Goal: Transaction & Acquisition: Purchase product/service

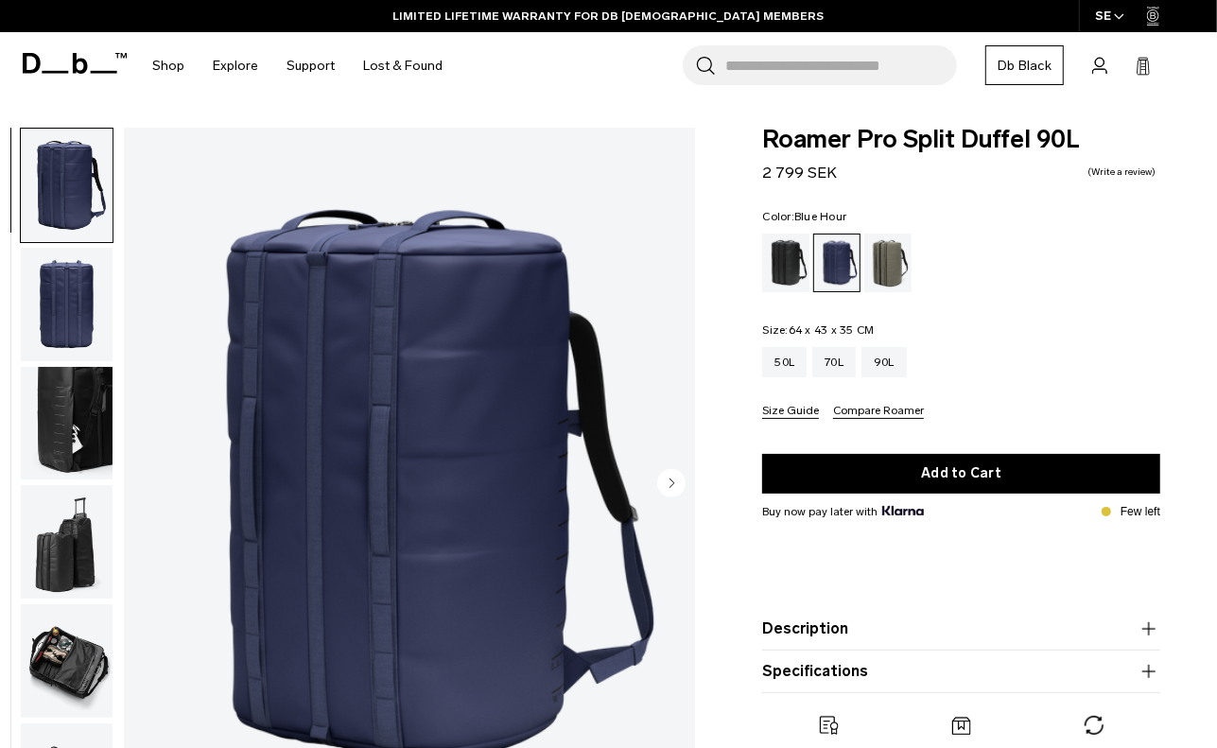
click at [60, 644] on img "button" at bounding box center [67, 660] width 92 height 113
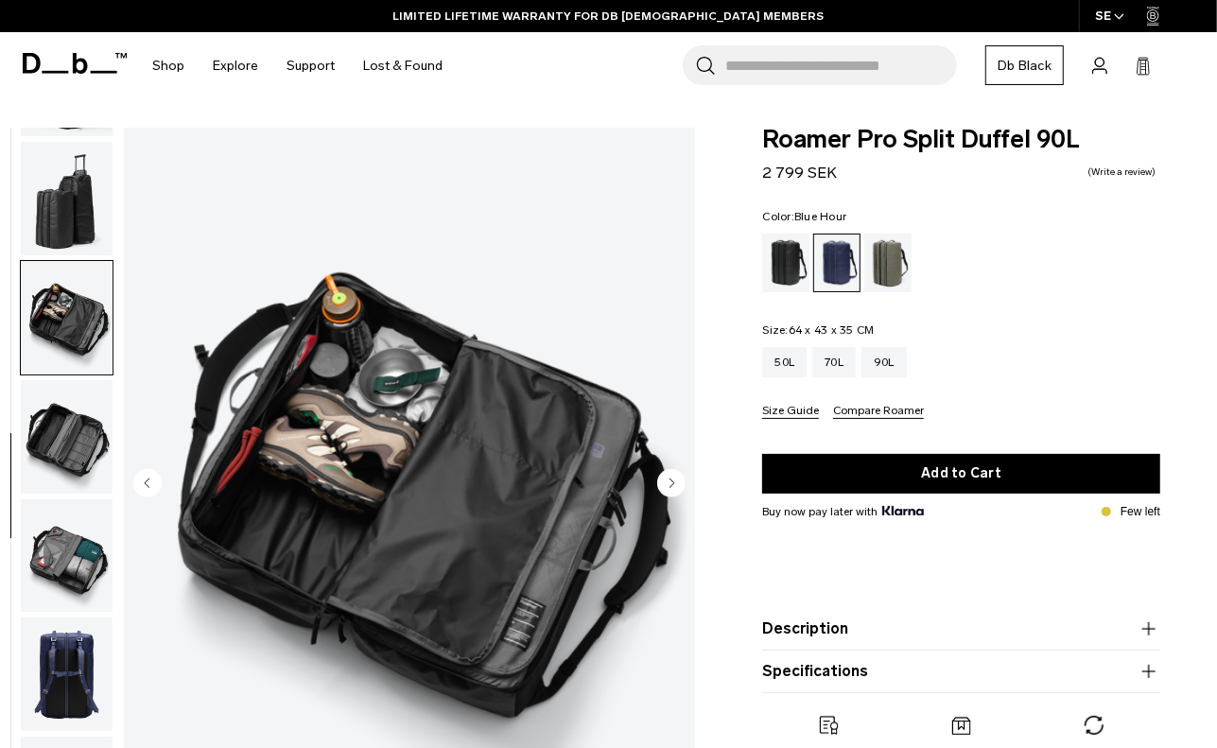
scroll to position [353, 0]
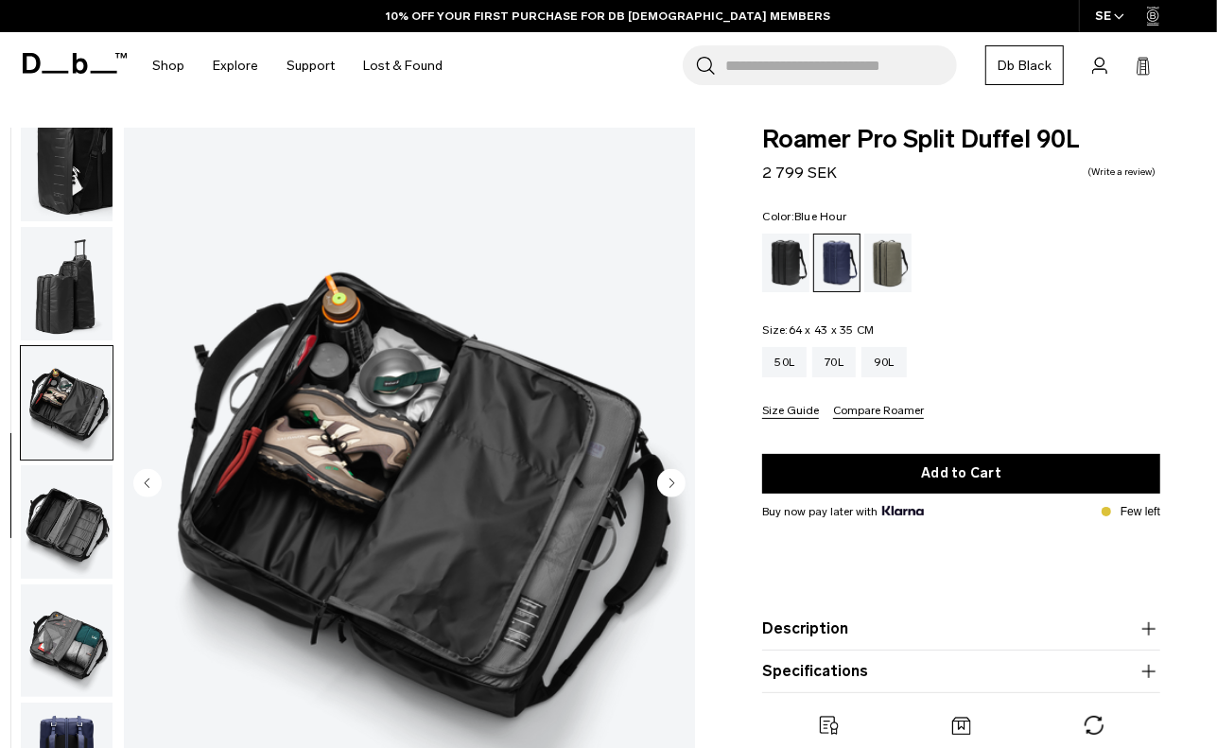
click at [88, 298] on img "button" at bounding box center [67, 283] width 92 height 113
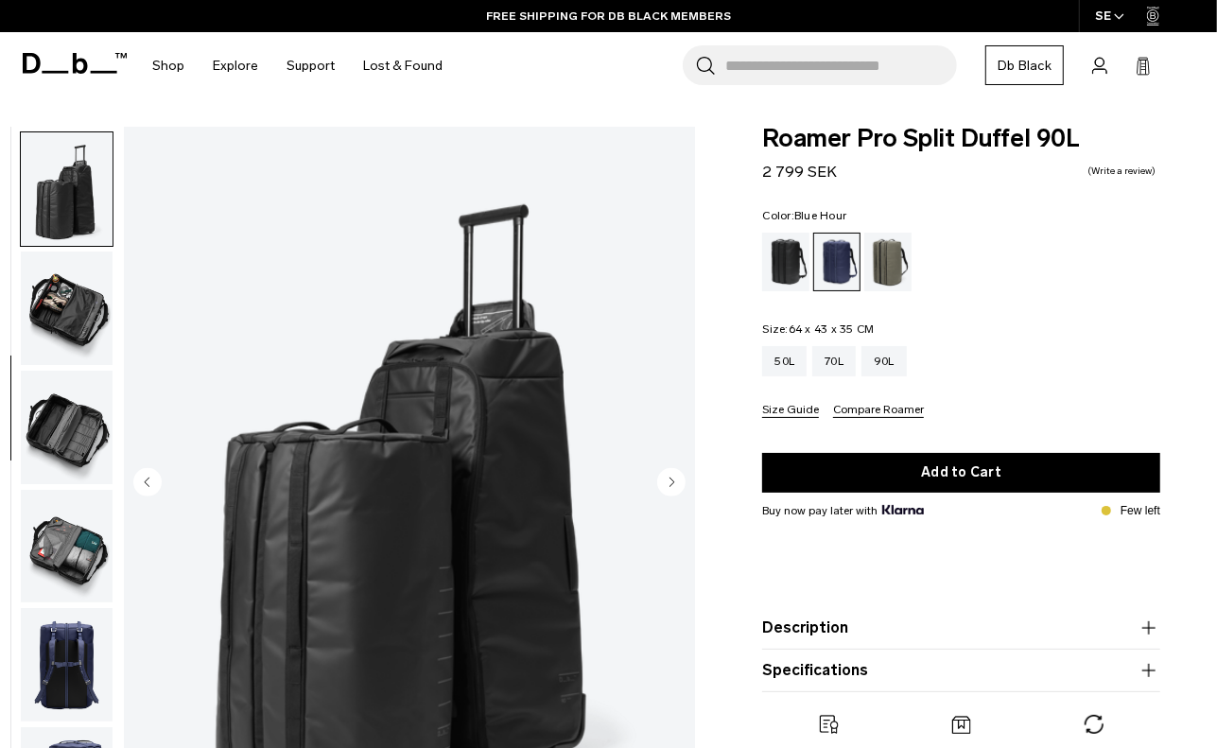
scroll to position [0, 0]
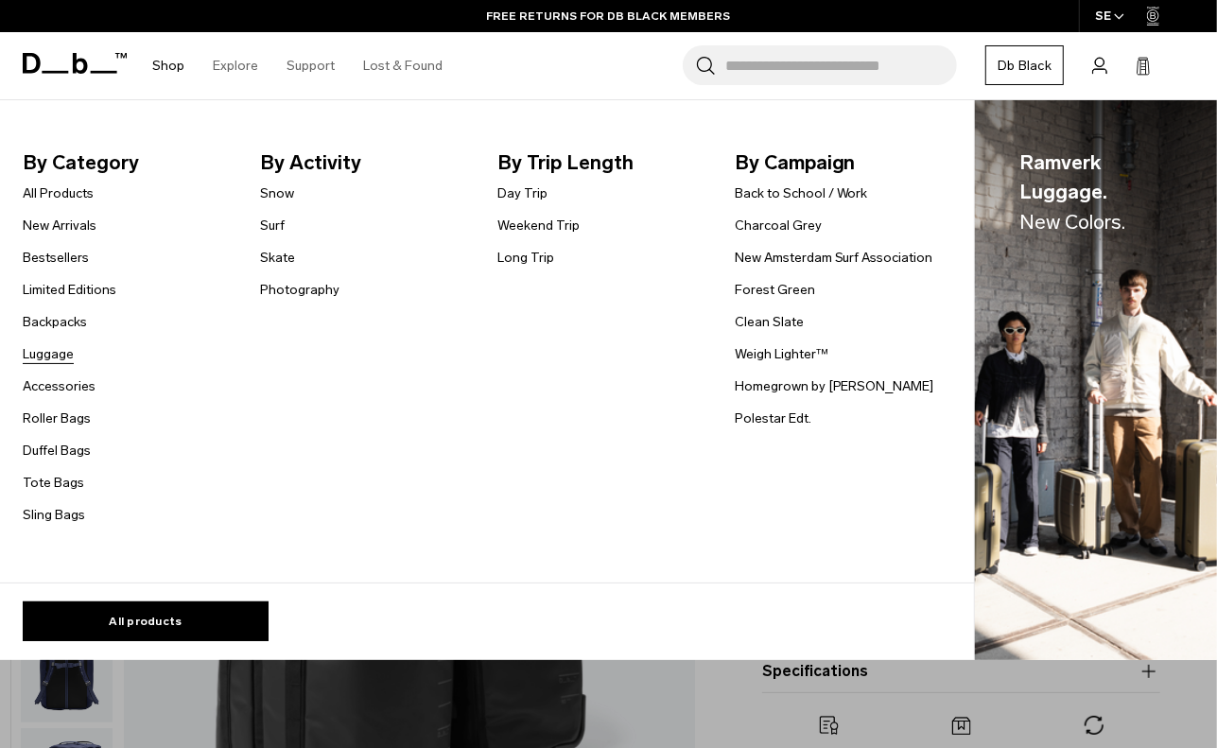
click at [40, 353] on link "Luggage" at bounding box center [48, 354] width 51 height 20
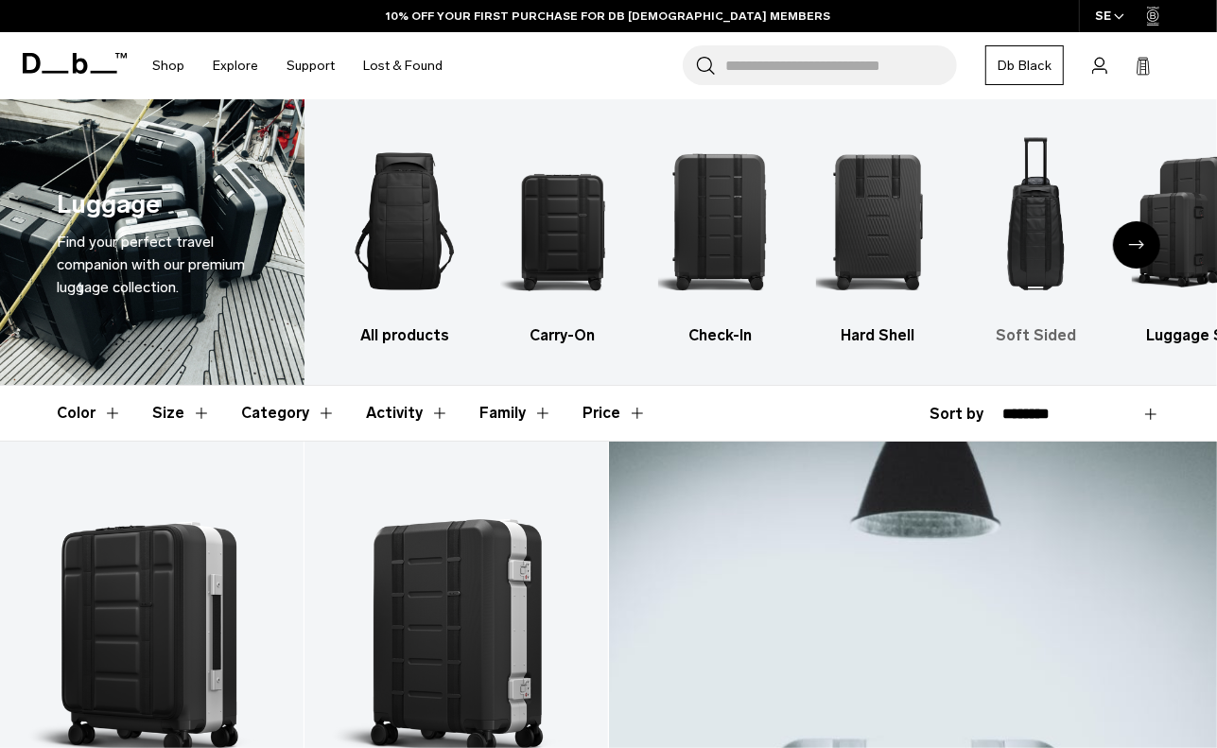
click at [1042, 289] on img "5 / 6" at bounding box center [1036, 221] width 125 height 187
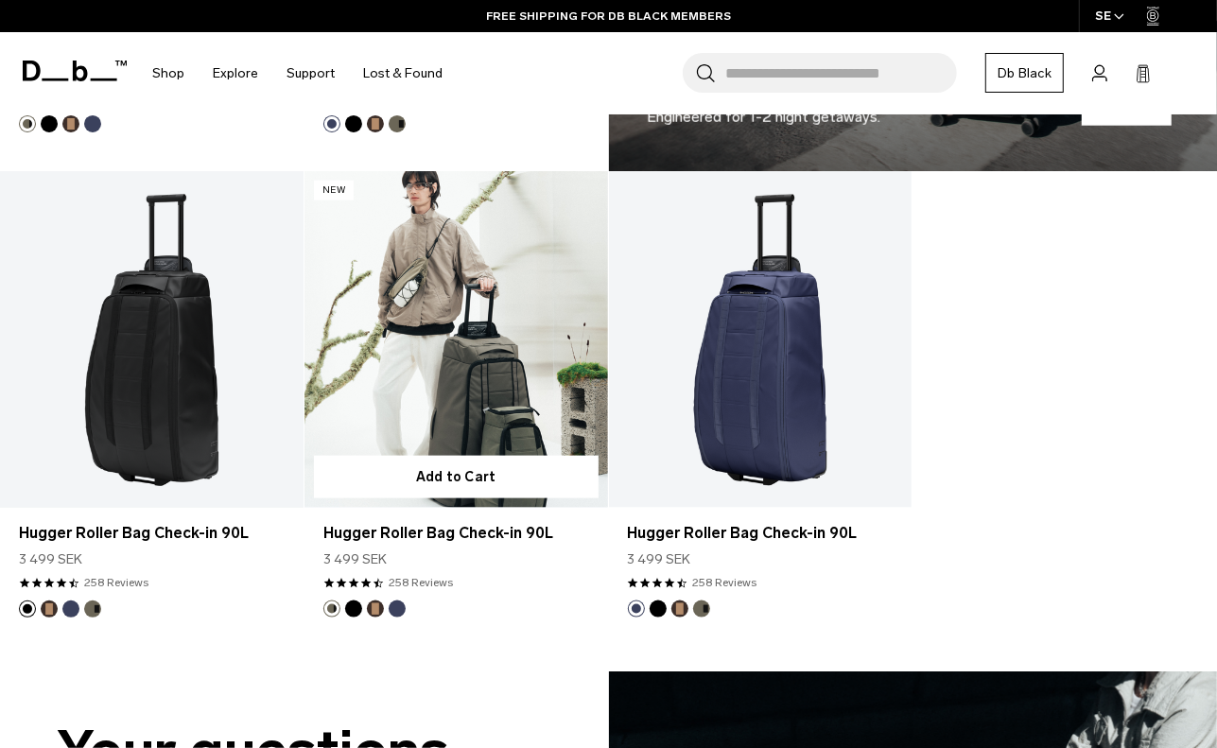
scroll to position [1228, 0]
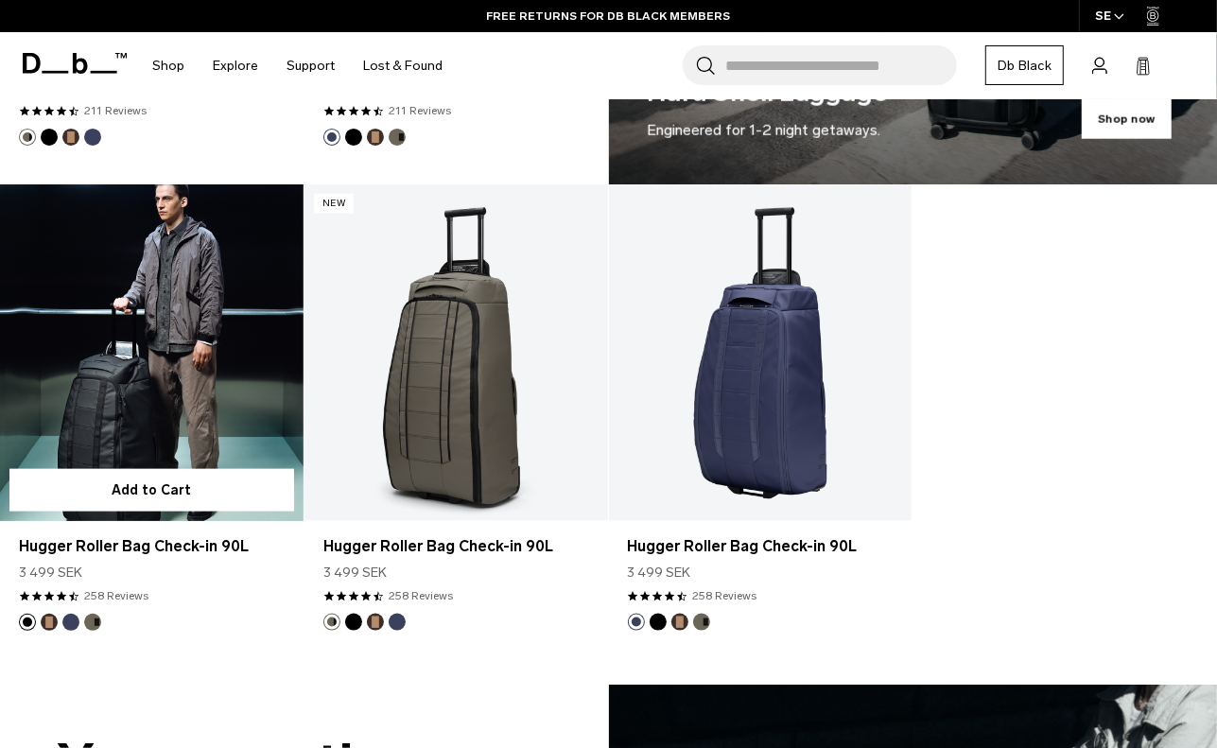
click at [147, 388] on link "Hugger Roller Bag Check-in 90L" at bounding box center [151, 352] width 303 height 337
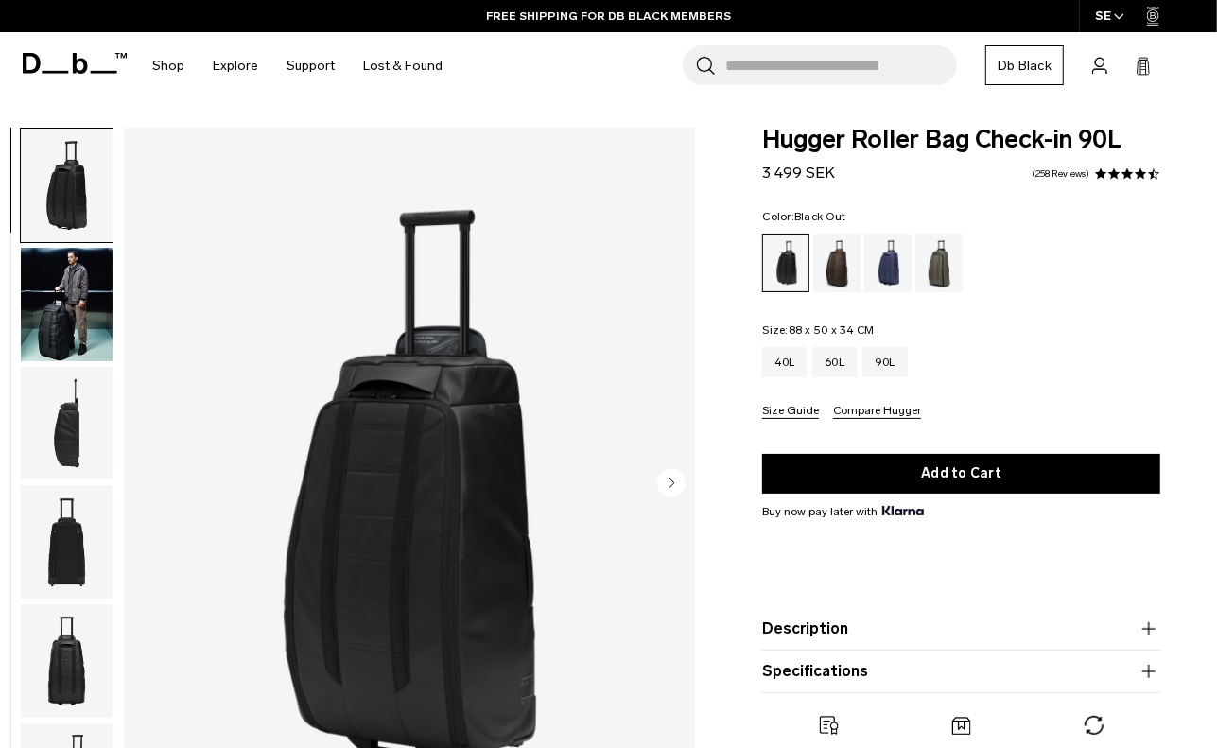
click at [674, 480] on circle "Next slide" at bounding box center [671, 483] width 28 height 28
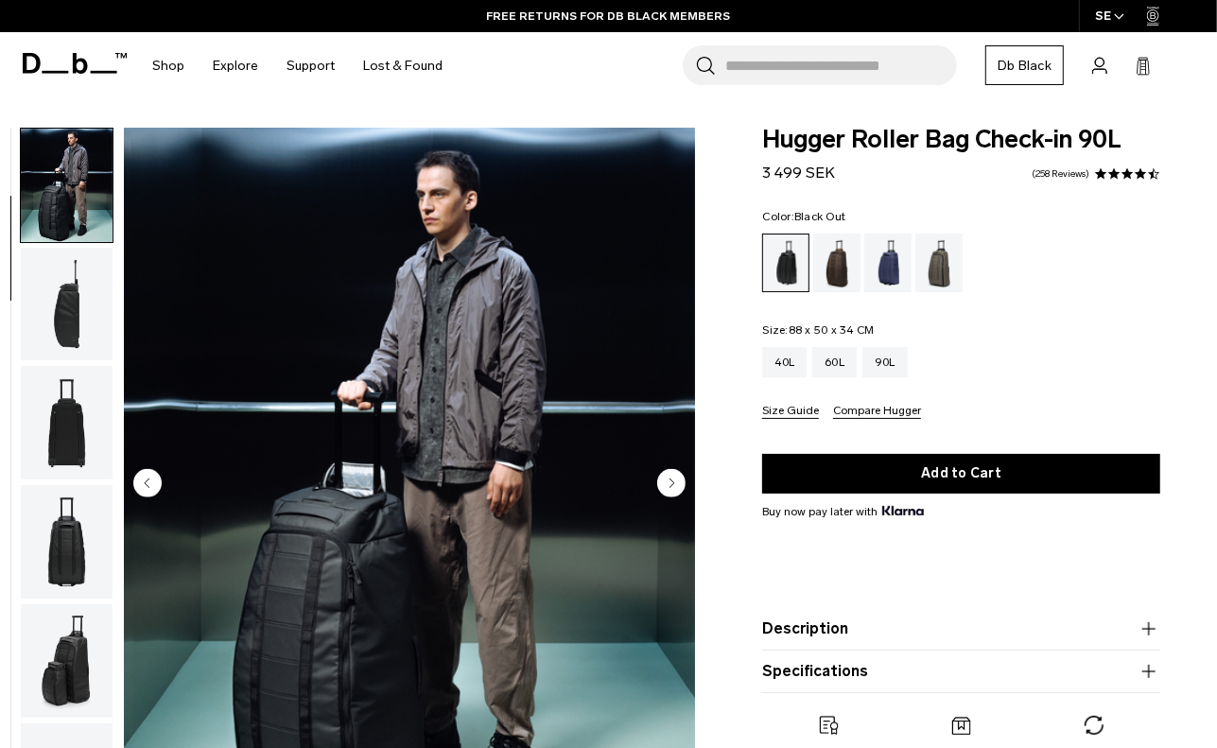
click at [671, 475] on circle "Next slide" at bounding box center [671, 483] width 28 height 28
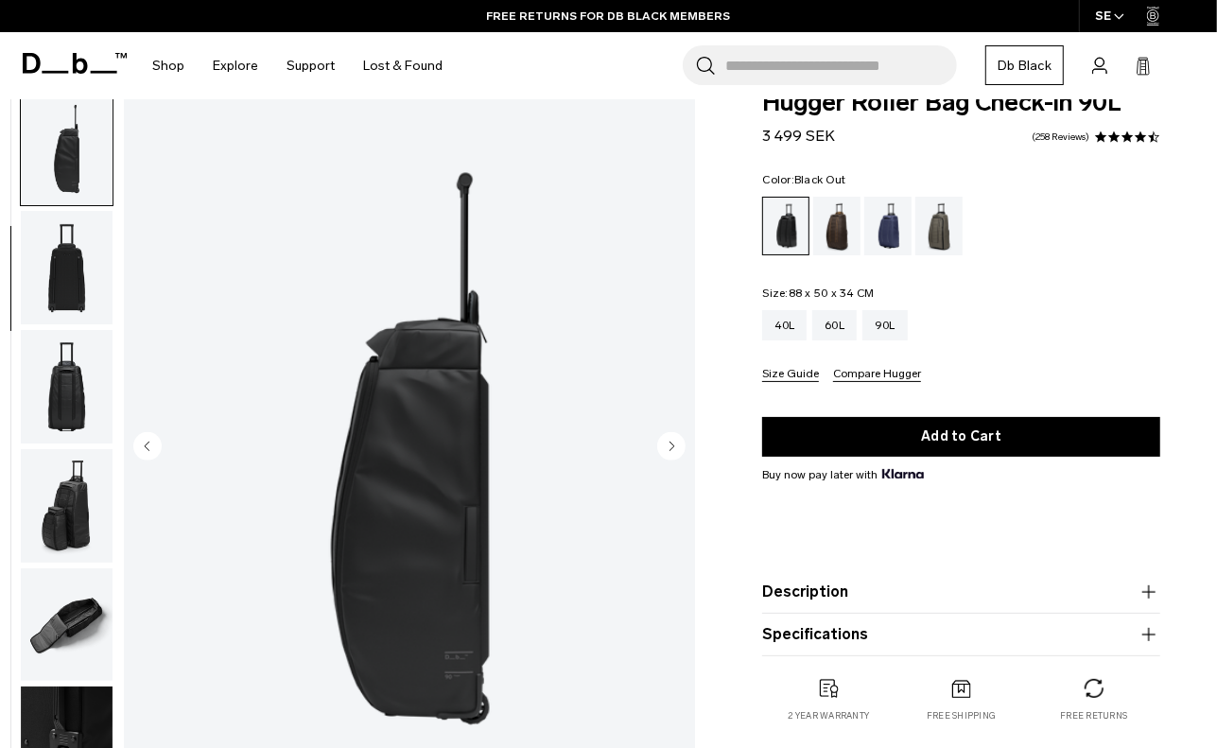
scroll to position [94, 0]
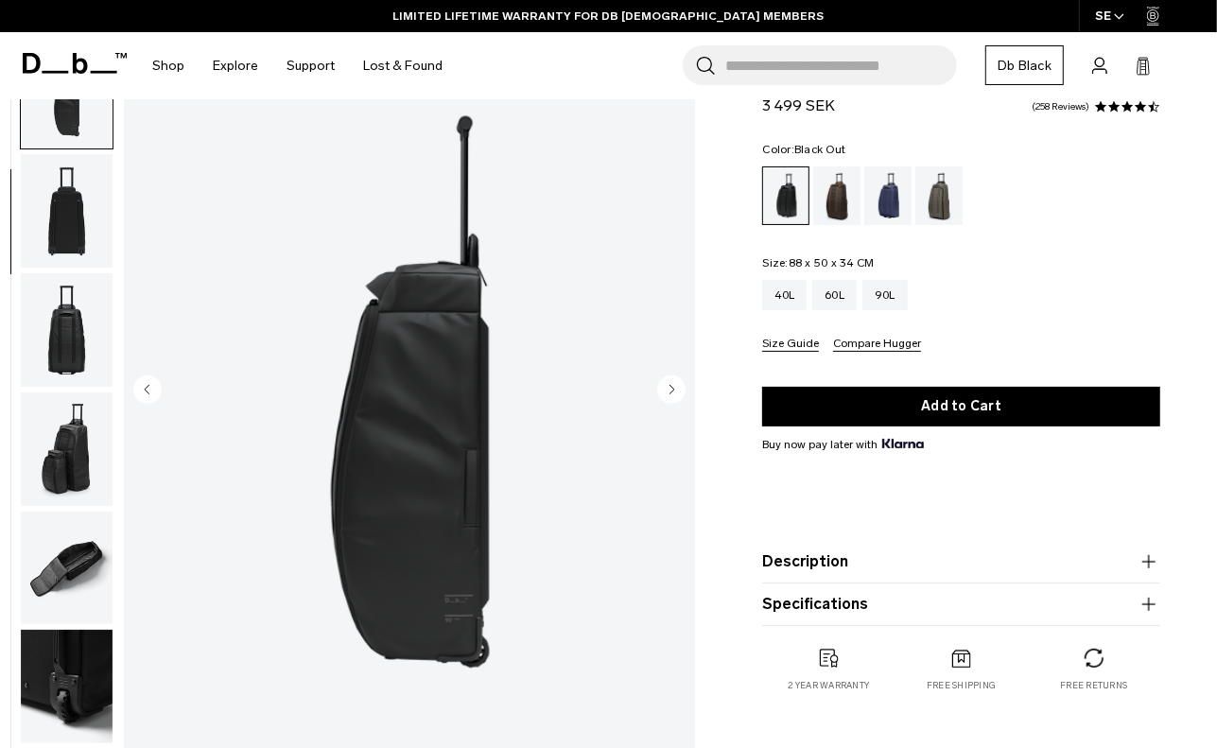
click at [669, 389] on circle "Next slide" at bounding box center [671, 389] width 28 height 28
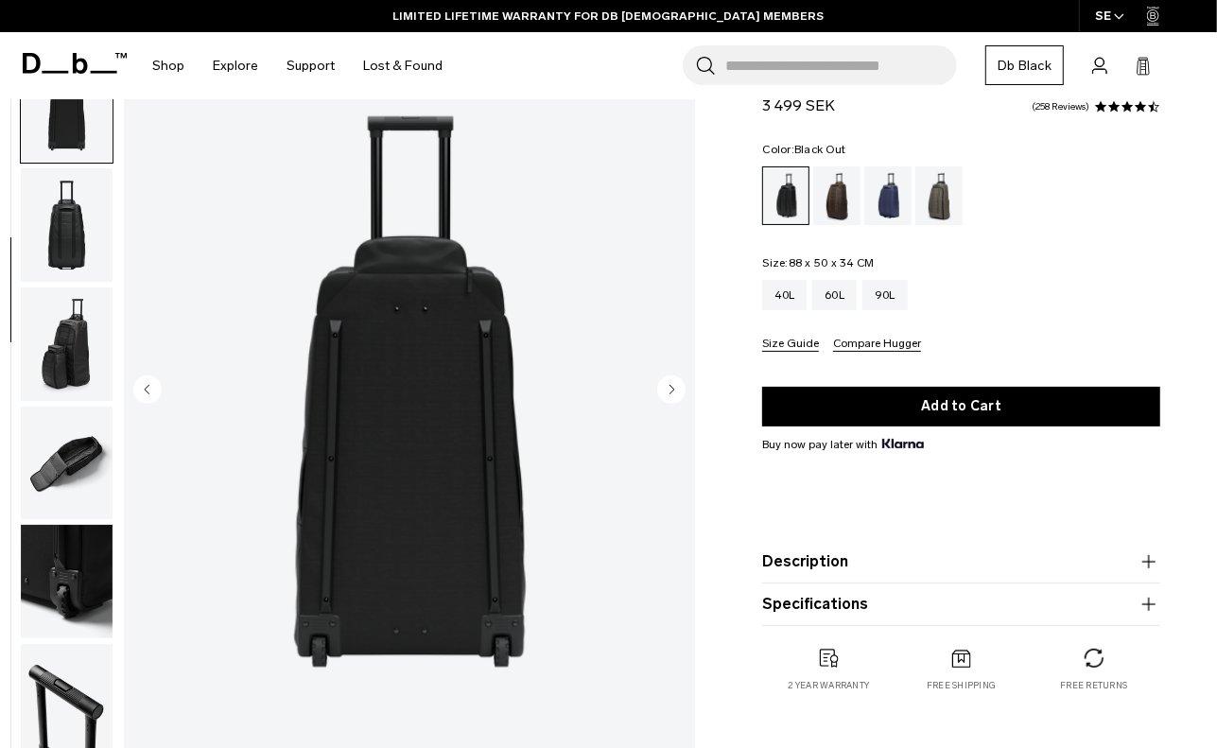
scroll to position [357, 0]
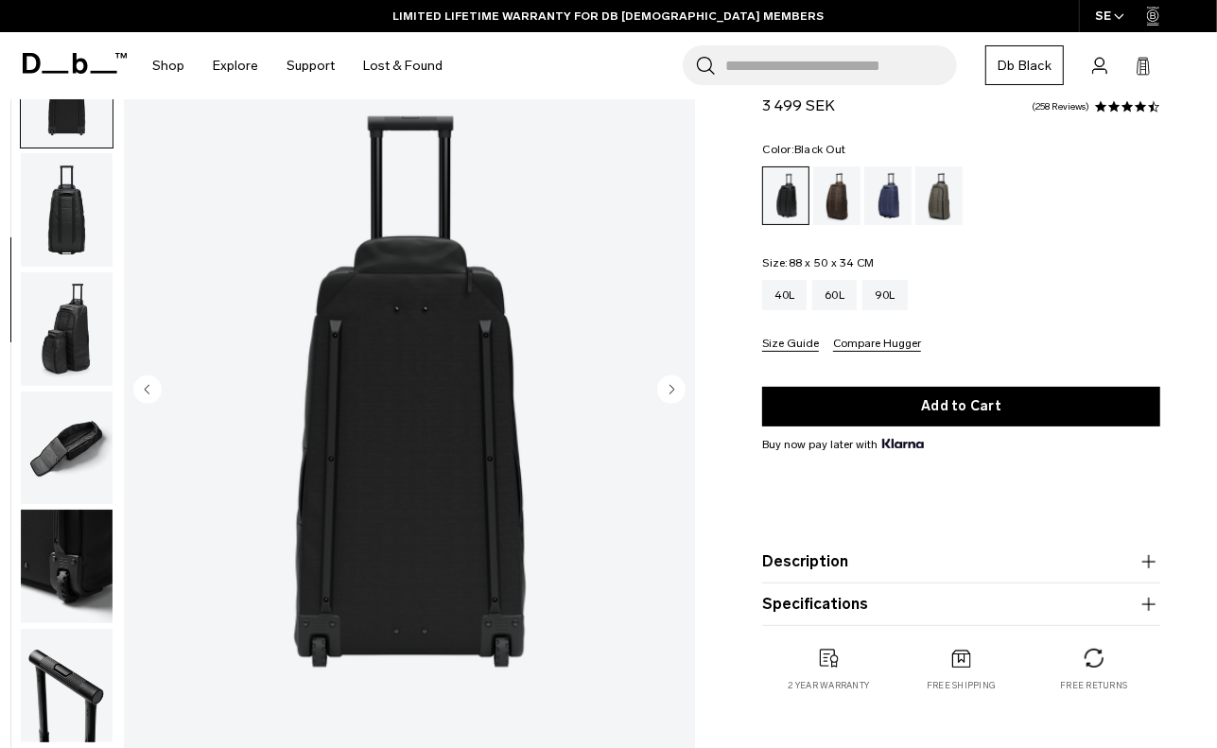
click at [669, 389] on circle "Next slide" at bounding box center [671, 389] width 28 height 28
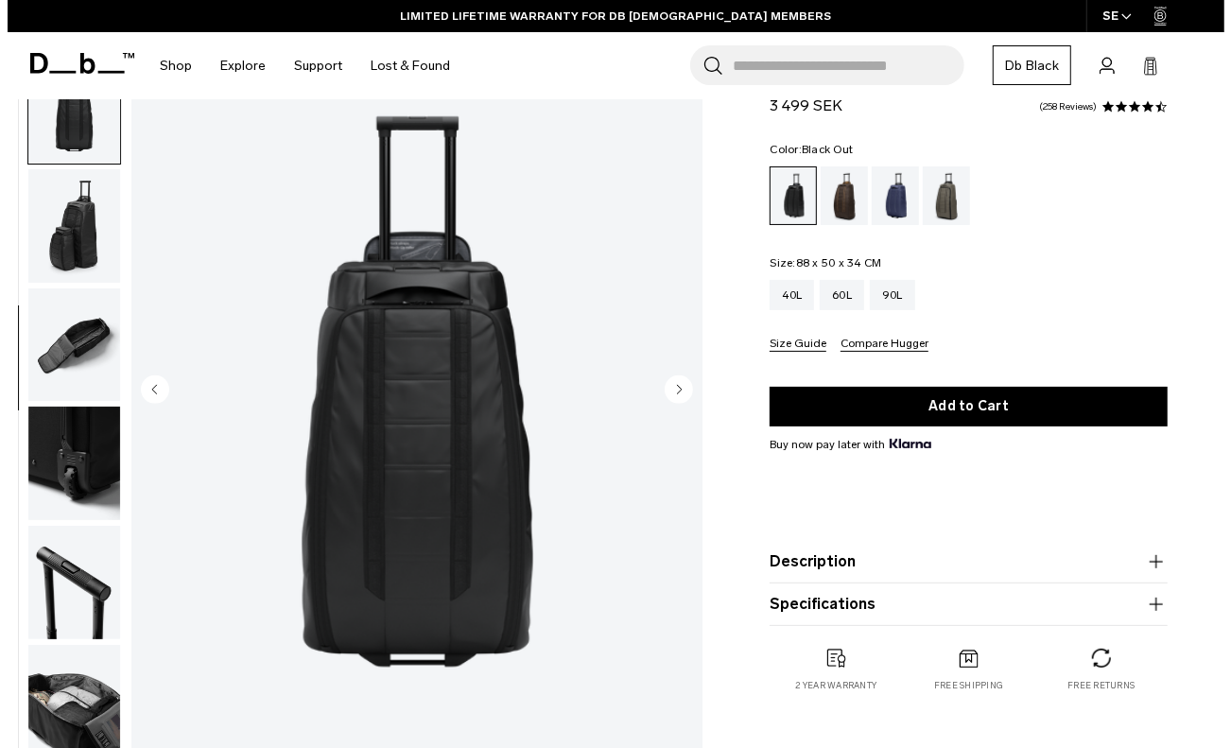
scroll to position [472, 0]
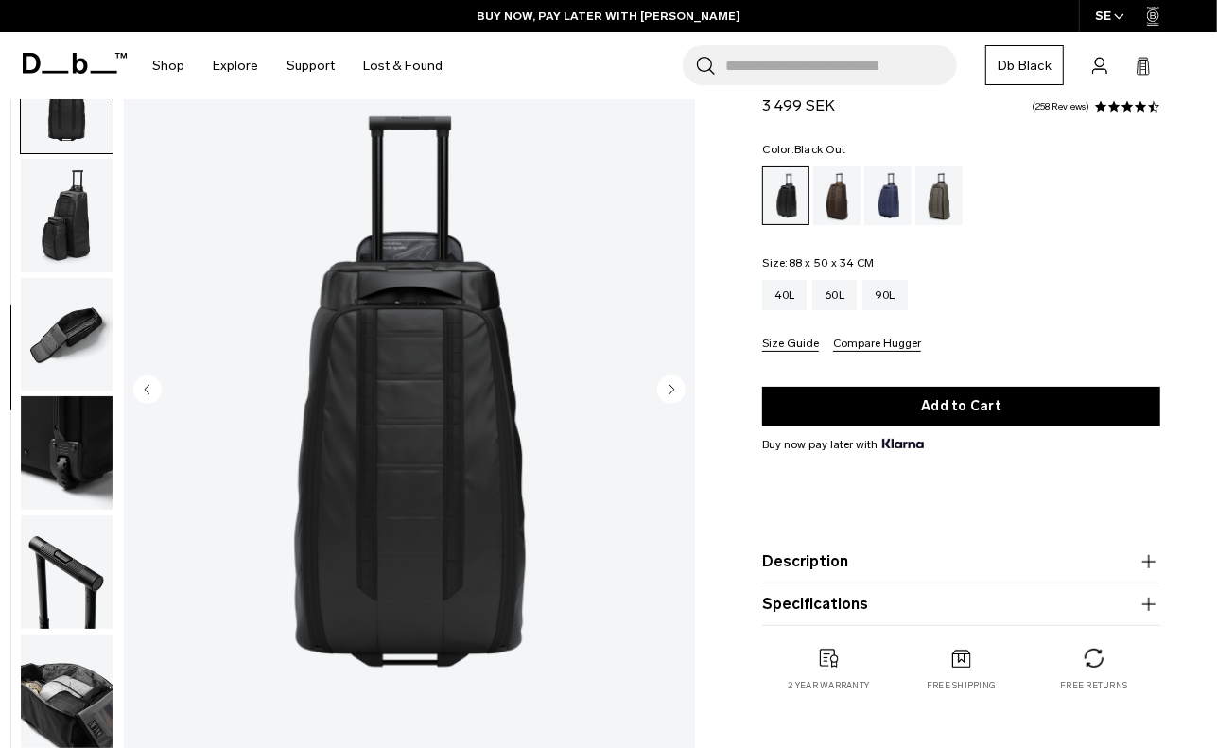
click at [669, 389] on circle "Next slide" at bounding box center [671, 389] width 28 height 28
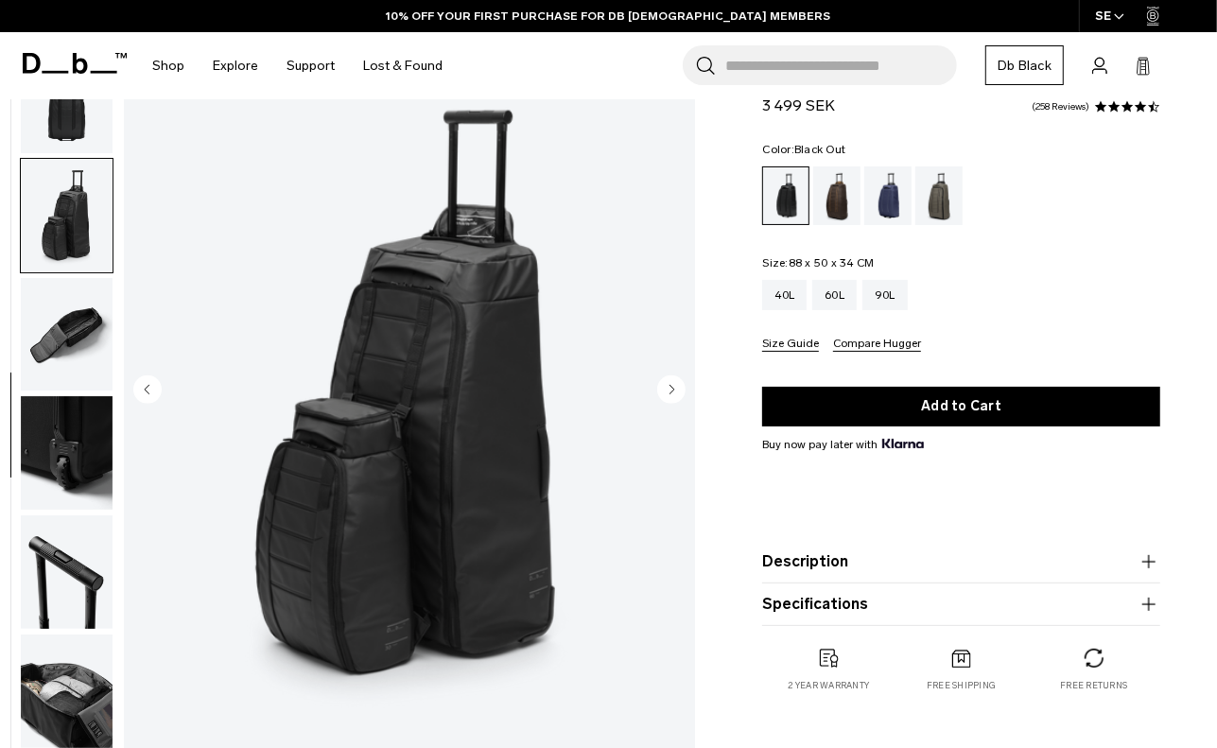
click at [669, 389] on circle "Next slide" at bounding box center [671, 389] width 28 height 28
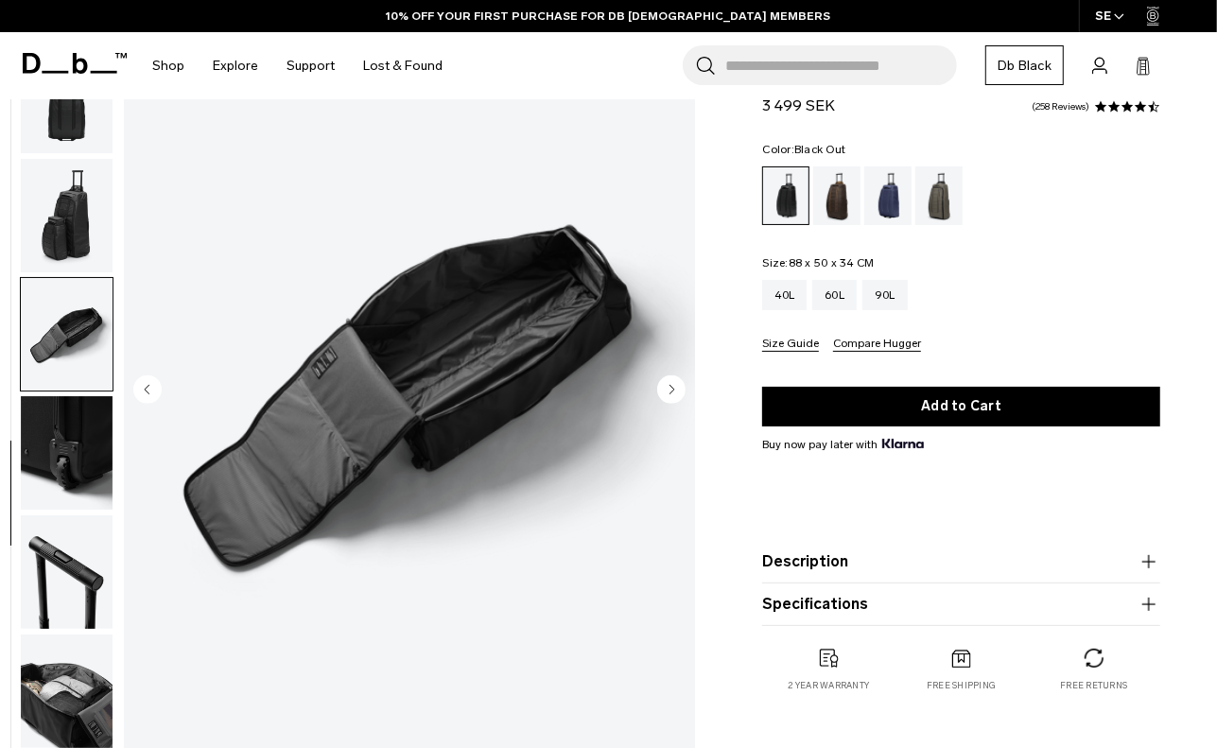
click at [669, 389] on circle "Next slide" at bounding box center [671, 389] width 28 height 28
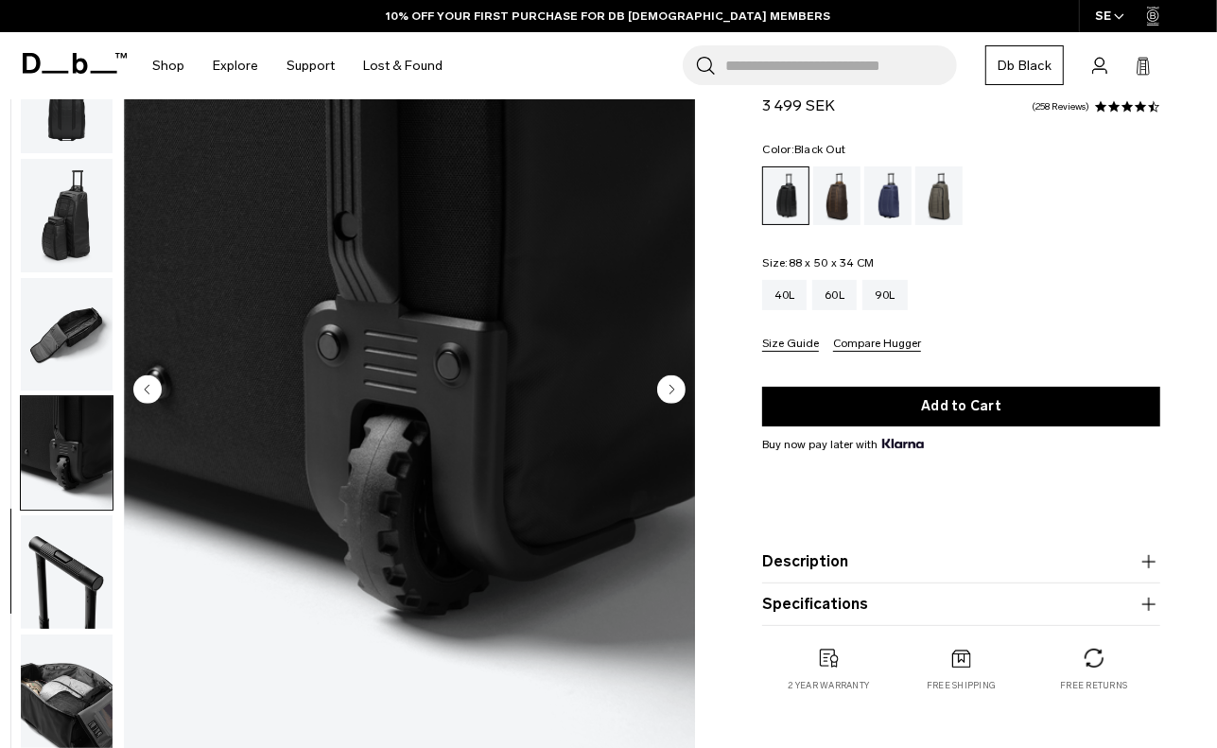
click at [669, 389] on circle "Next slide" at bounding box center [671, 389] width 28 height 28
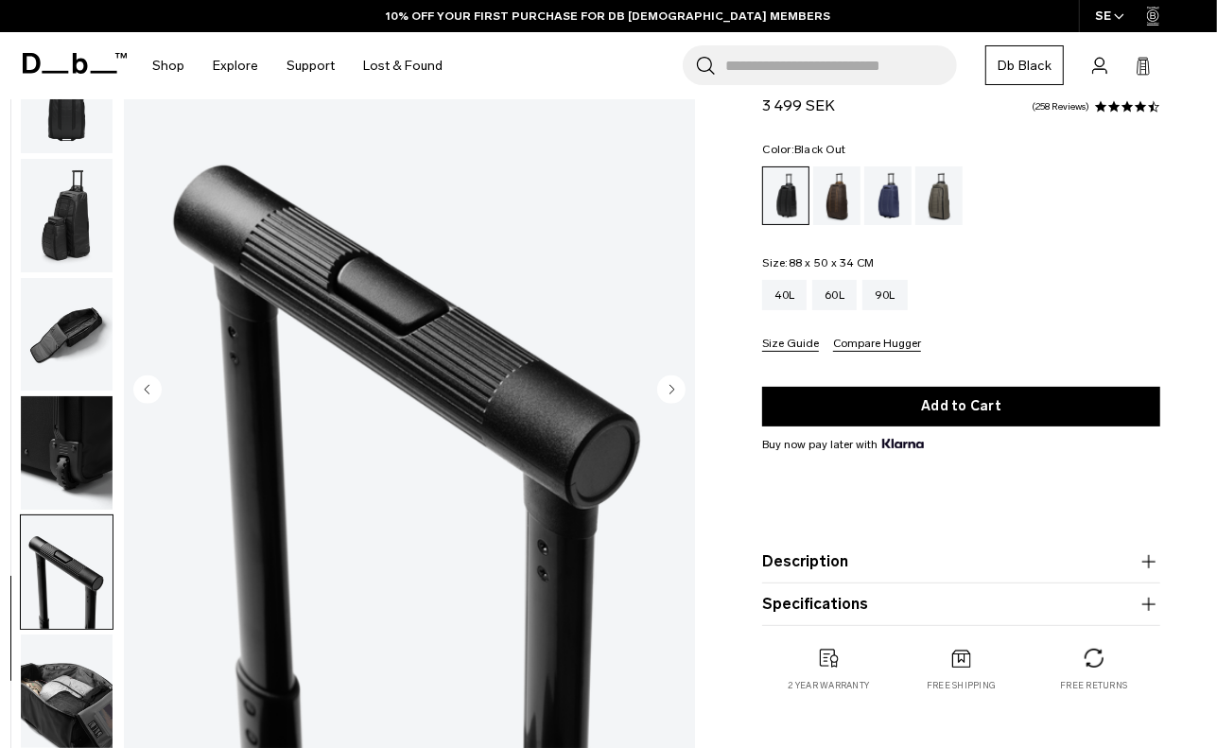
click at [669, 389] on circle "Next slide" at bounding box center [671, 389] width 28 height 28
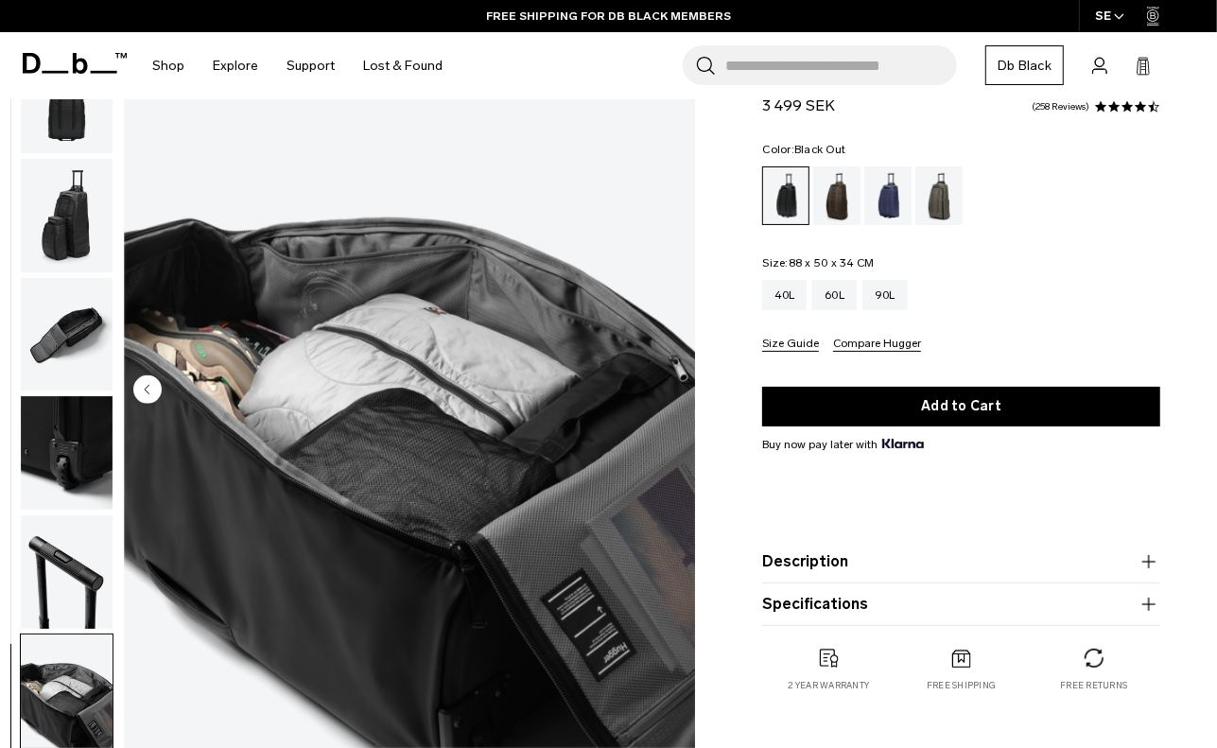
click at [669, 389] on img "10 / 10" at bounding box center [410, 391] width 572 height 715
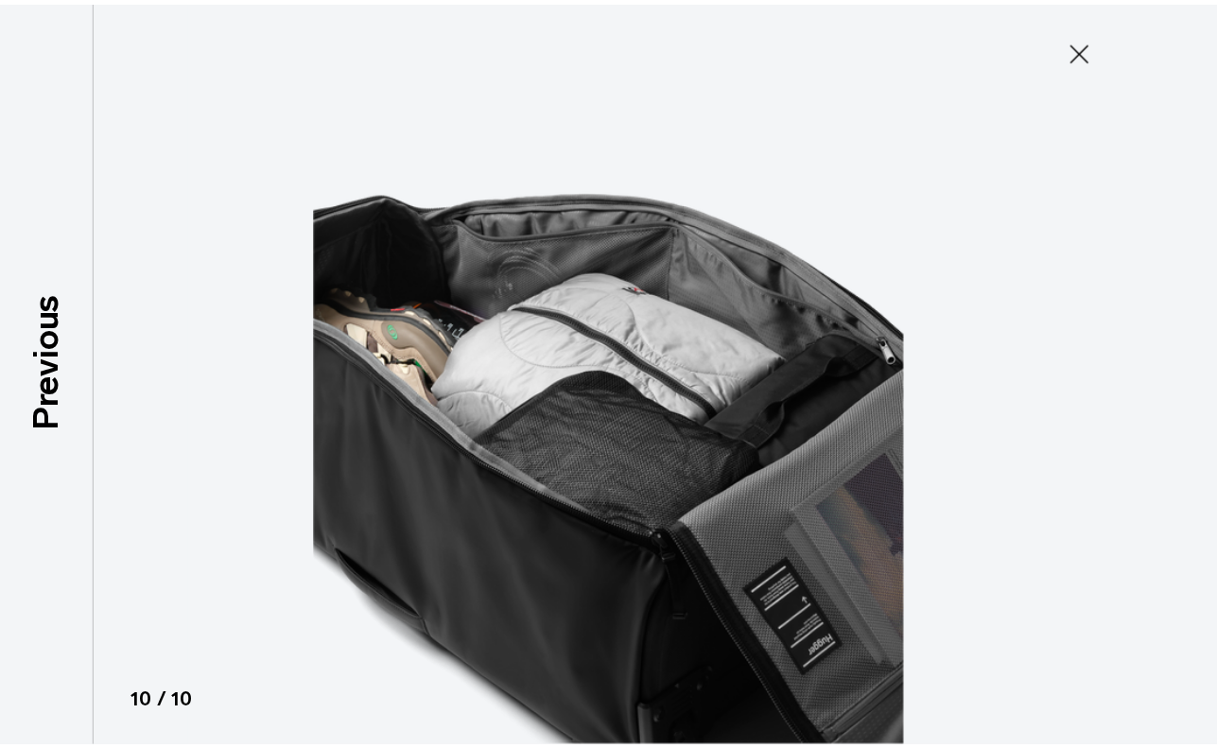
scroll to position [462, 0]
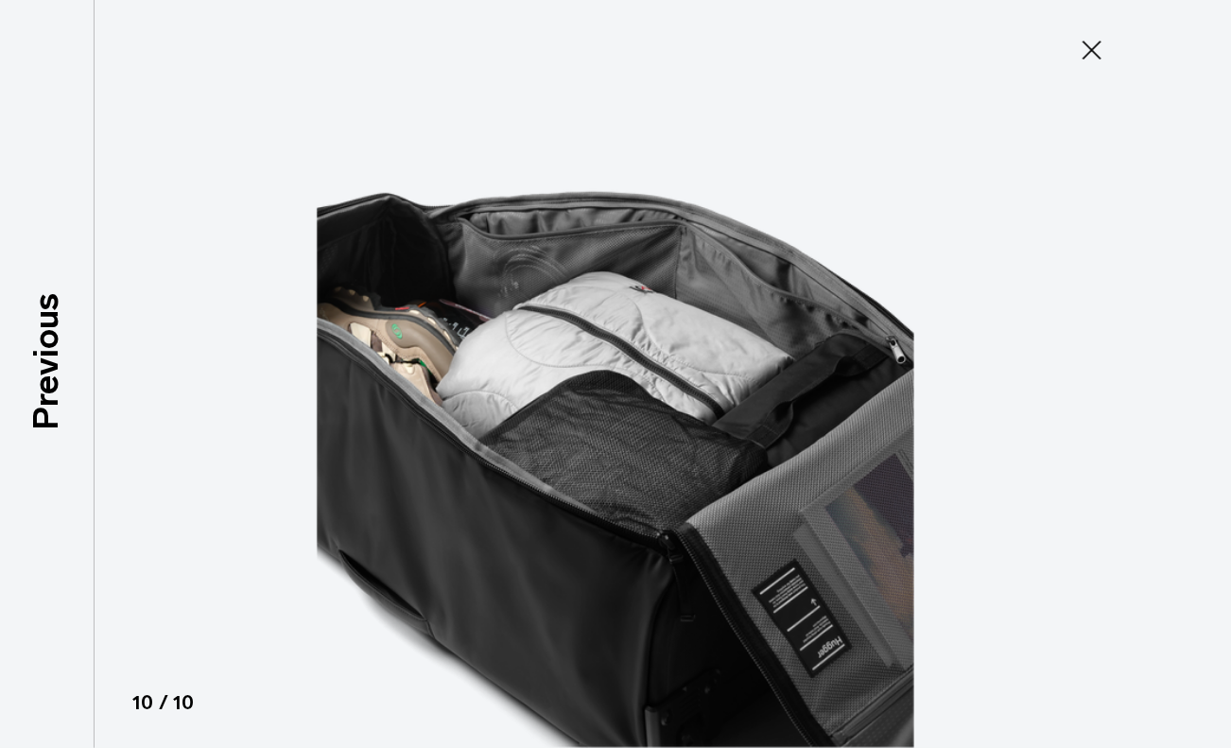
click at [1090, 43] on icon at bounding box center [1092, 50] width 30 height 30
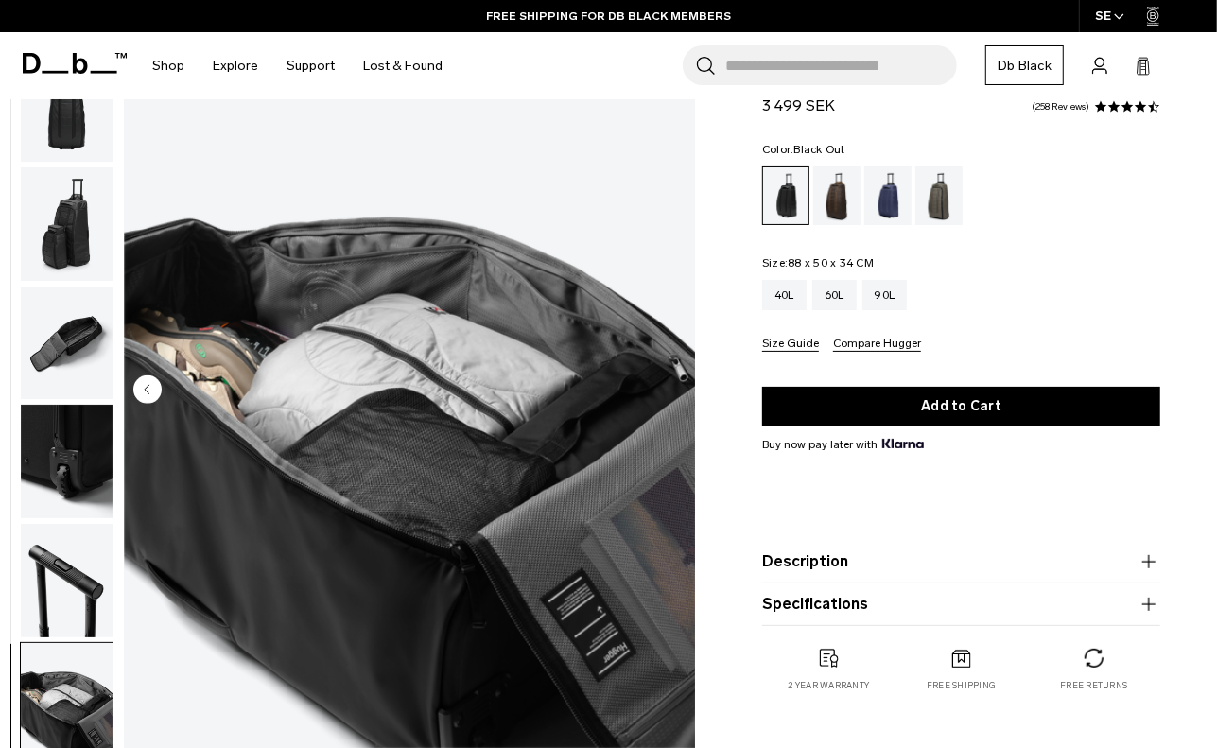
scroll to position [472, 0]
